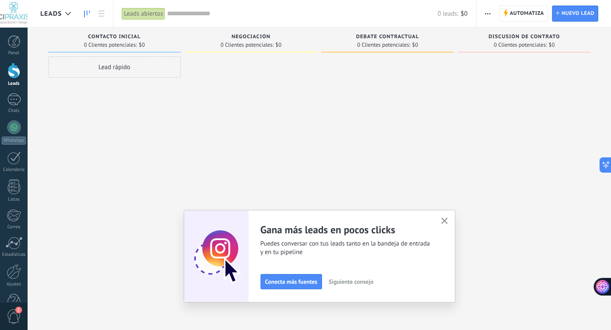
click at [444, 220] on use "button" at bounding box center [444, 221] width 6 height 6
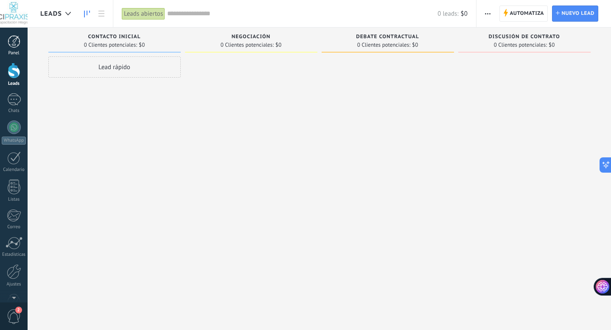
click at [15, 43] on div at bounding box center [14, 41] width 13 height 13
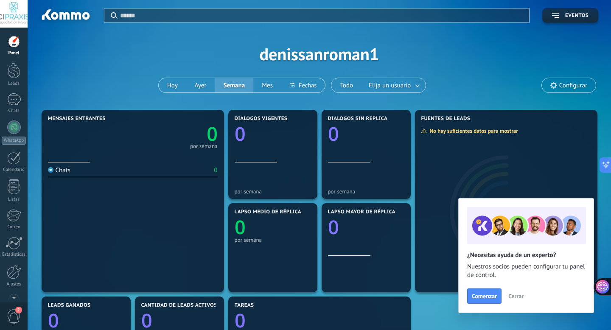
click at [133, 140] on icon "0" at bounding box center [175, 131] width 85 height 19
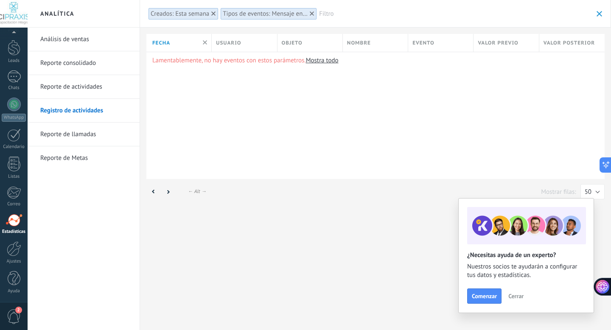
click at [79, 38] on link "Análisis de ventas" at bounding box center [85, 40] width 91 height 24
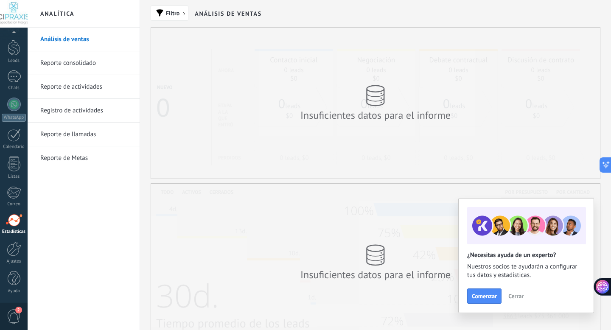
click at [73, 62] on link "Reporte consolidado" at bounding box center [85, 63] width 91 height 24
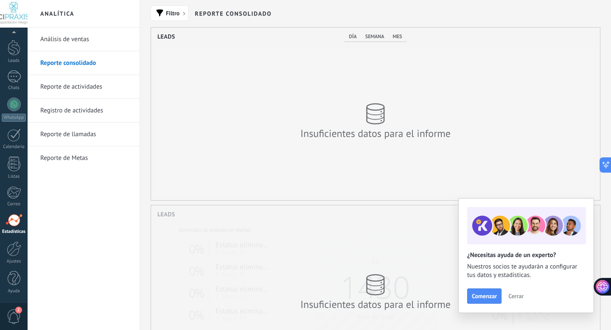
scroll to position [173, 449]
click at [72, 93] on link "Reporte de actividades" at bounding box center [85, 87] width 91 height 24
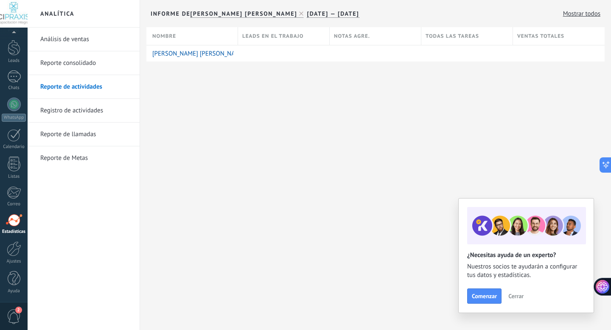
click at [72, 113] on link "Registro de actividades" at bounding box center [85, 111] width 91 height 24
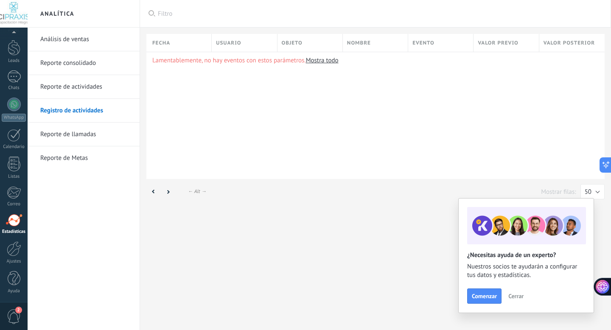
click at [70, 132] on link "Reporte de llamadas" at bounding box center [85, 135] width 91 height 24
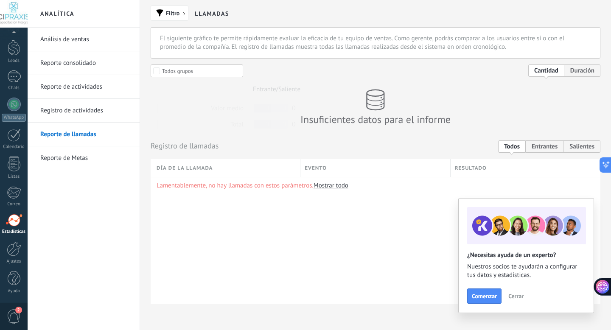
click at [68, 153] on link "Reporte de Metas" at bounding box center [85, 158] width 91 height 24
